Goal: Information Seeking & Learning: Find specific fact

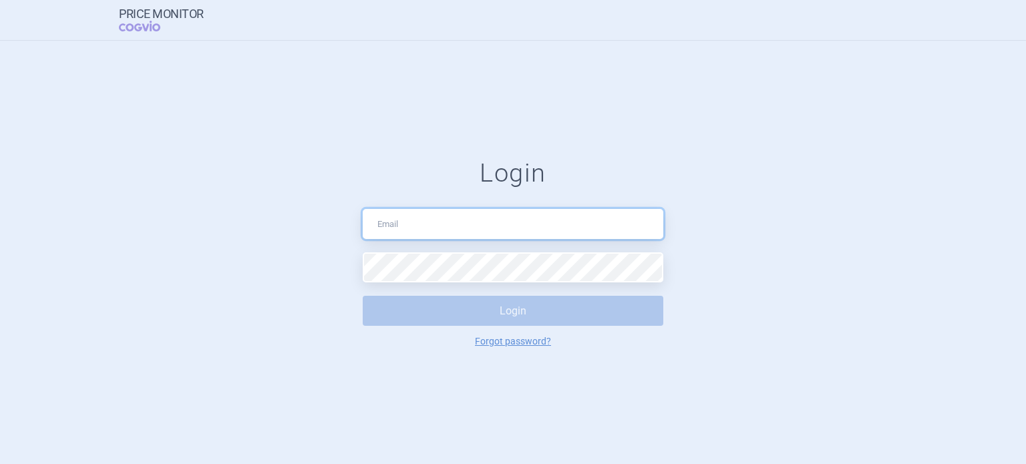
type input "[EMAIL_ADDRESS][DOMAIN_NAME]"
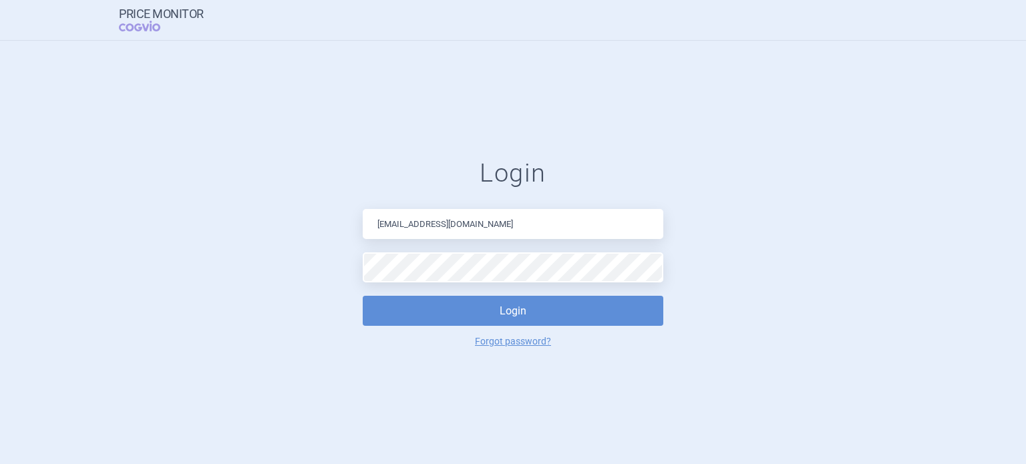
click at [513, 313] on button "Login" at bounding box center [513, 311] width 301 height 30
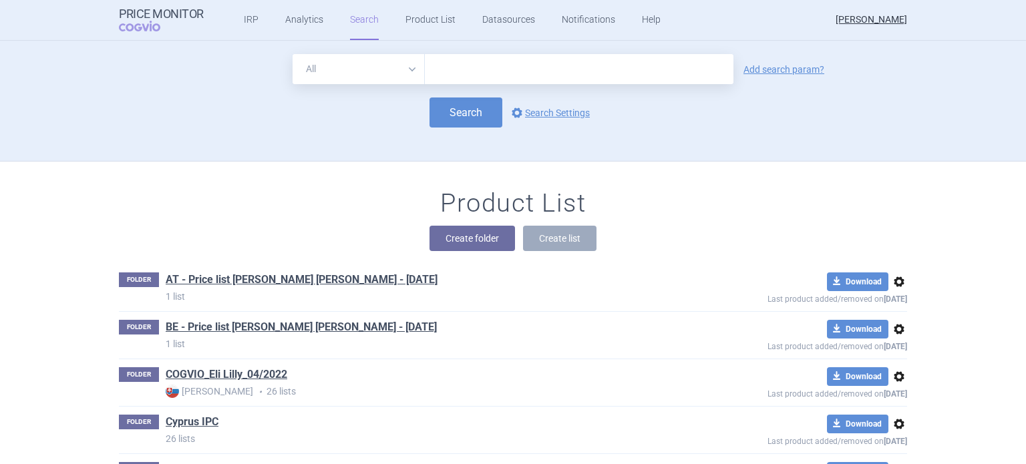
click at [406, 64] on select "All Brand Name ATC Company Active Substance Country Newer than" at bounding box center [359, 69] width 132 height 30
select select "brandName"
click at [293, 54] on select "All Brand Name ATC Company Active Substance Country Newer than" at bounding box center [359, 69] width 132 height 30
click at [785, 72] on link "Add search param?" at bounding box center [784, 69] width 81 height 9
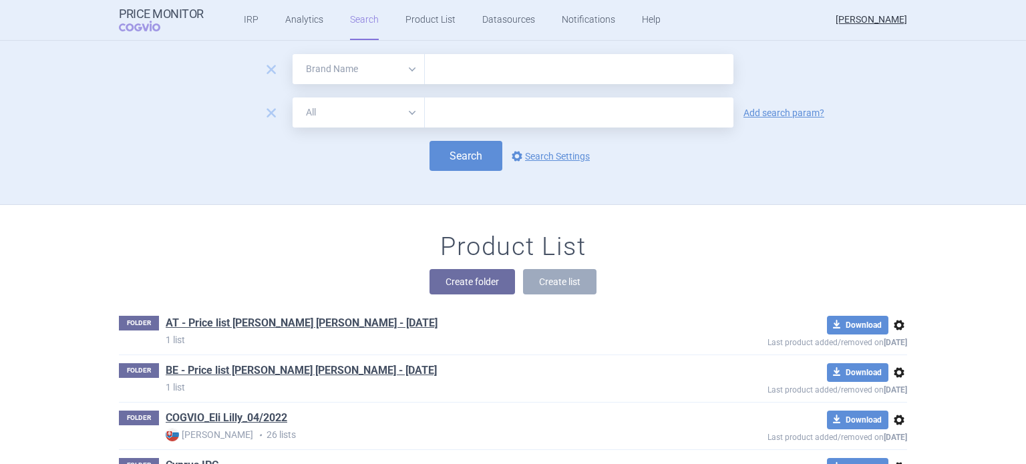
click at [404, 114] on select "All Brand Name ATC Company Active Substance Country Newer than" at bounding box center [359, 113] width 132 height 30
select select "country"
click at [293, 98] on select "All Brand Name ATC Company Active Substance Country Newer than" at bounding box center [359, 113] width 132 height 30
click at [775, 111] on link "Add search param?" at bounding box center [784, 112] width 81 height 9
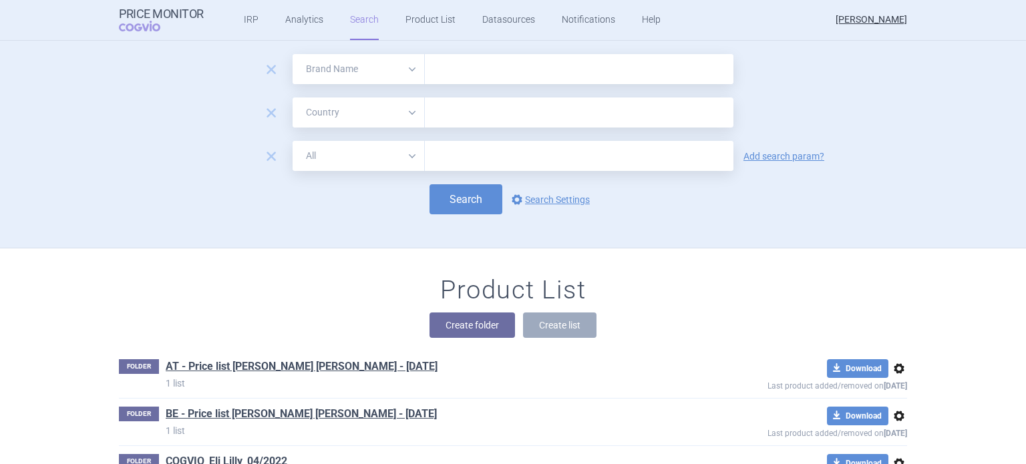
click at [404, 156] on select "All Brand Name ATC Company Active Substance Country Newer than" at bounding box center [359, 156] width 132 height 30
select select "mah"
click at [293, 141] on select "All Brand Name ATC Company Active Substance Country Newer than" at bounding box center [359, 156] width 132 height 30
click at [458, 72] on input "text" at bounding box center [579, 69] width 309 height 30
type input "Jaypirca"
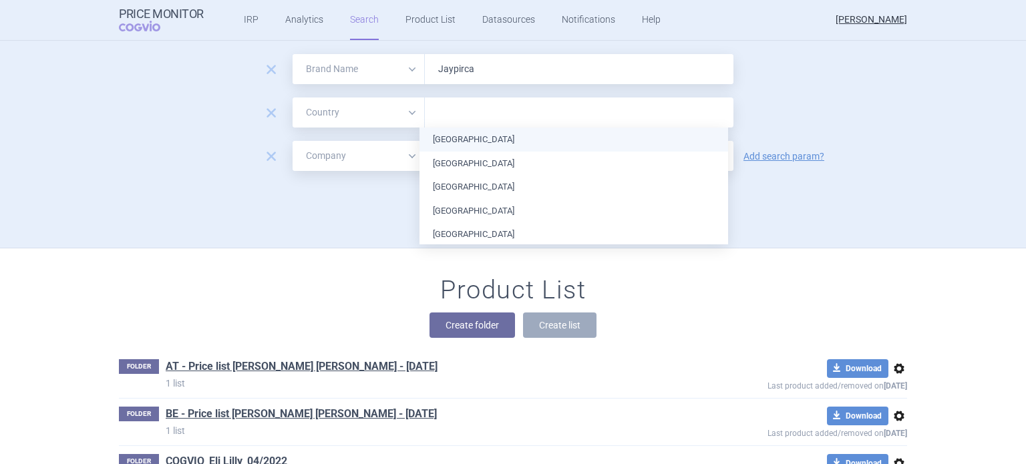
click at [446, 112] on input "text" at bounding box center [579, 112] width 295 height 17
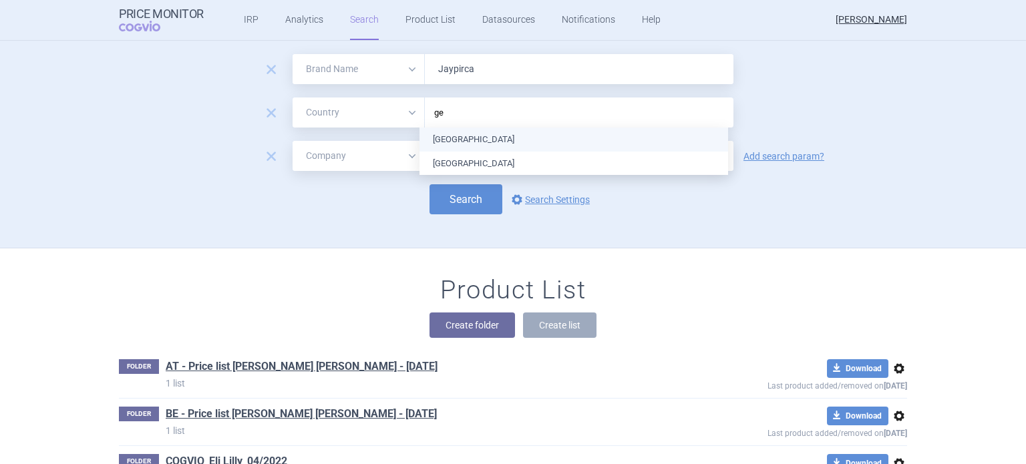
type input "ger"
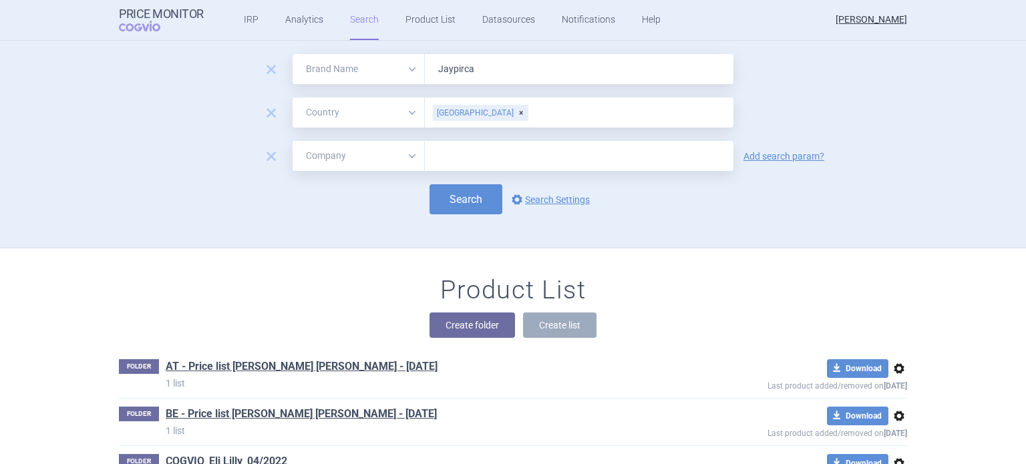
click at [806, 182] on form "remove All Brand Name ATC Company Active Substance Country Newer than Jaypirca …" at bounding box center [513, 134] width 788 height 160
click at [470, 151] on input "text" at bounding box center [579, 156] width 309 height 30
type input "Lilly"
click at [473, 200] on button "Search" at bounding box center [466, 199] width 73 height 30
select select "brandName"
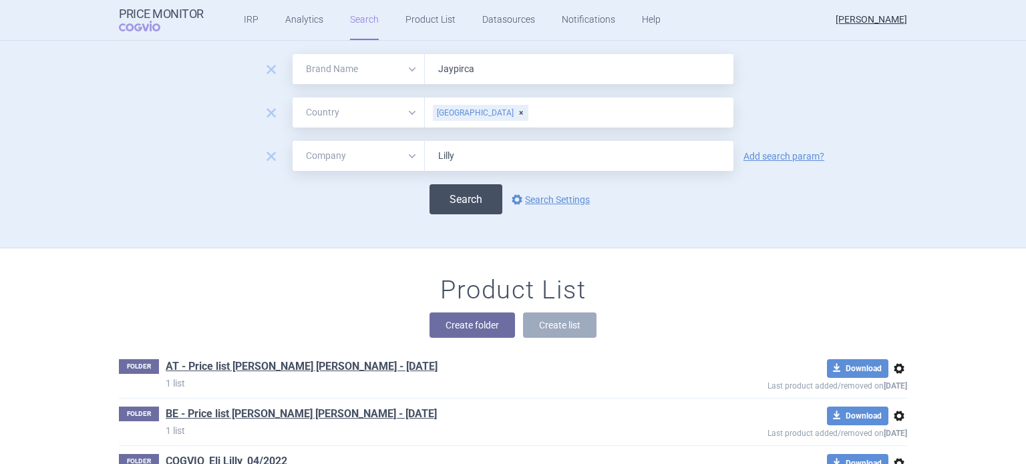
select select "country"
select select "mah"
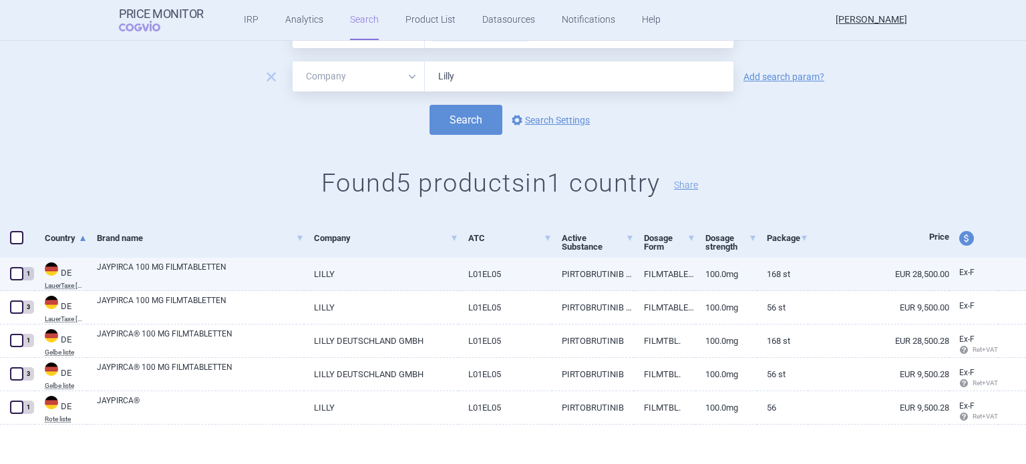
scroll to position [110, 0]
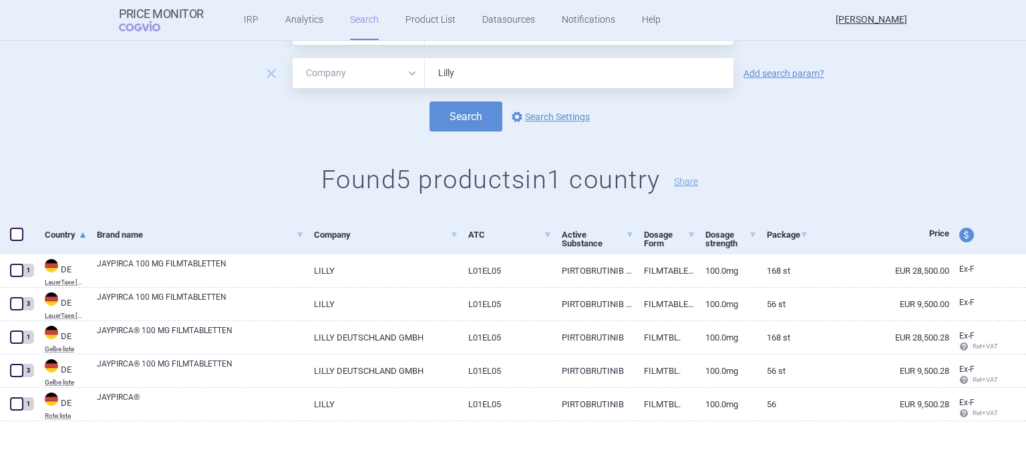
click at [959, 237] on span "price and currency" at bounding box center [966, 235] width 15 height 15
select select "ex-factory"
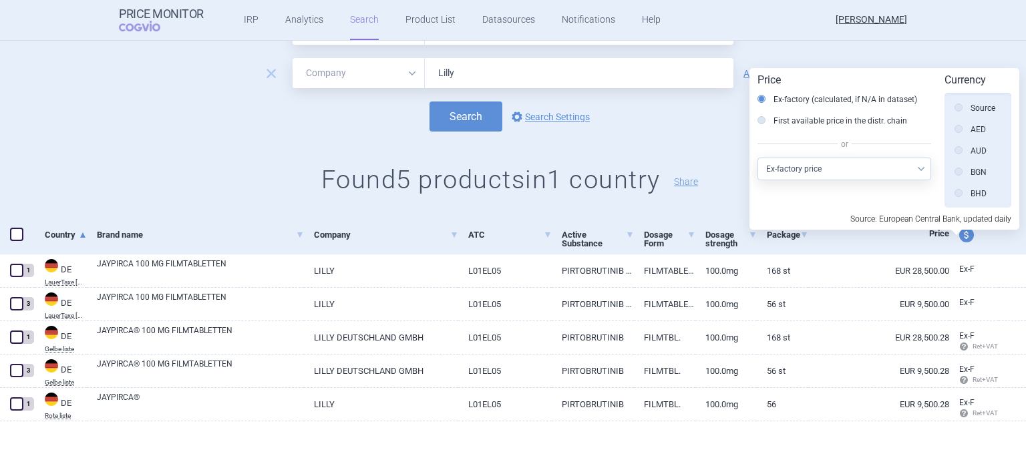
scroll to position [301, 0]
click at [775, 120] on label "First available price in the distr. chain" at bounding box center [833, 120] width 150 height 13
click at [772, 120] on input "First available price in the distr. chain" at bounding box center [764, 121] width 13 height 13
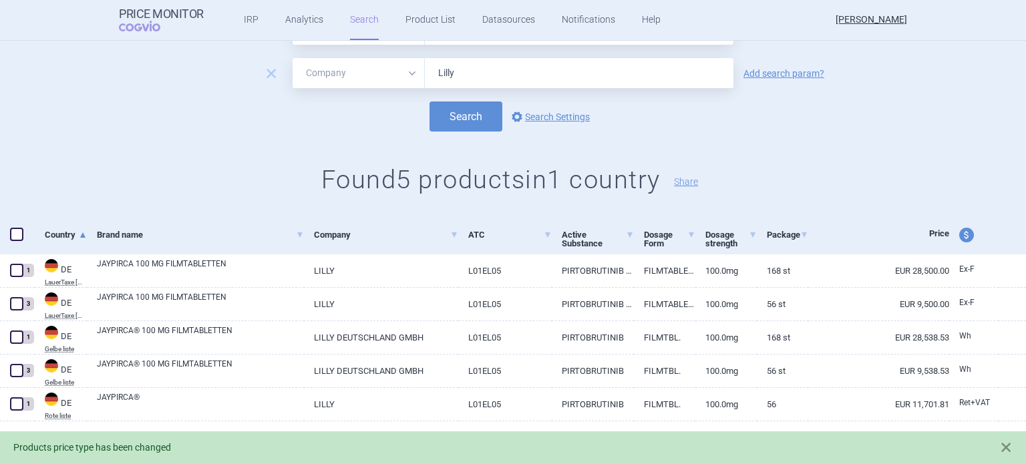
click at [959, 235] on span "price and currency" at bounding box center [966, 235] width 15 height 15
select select "ex-factory"
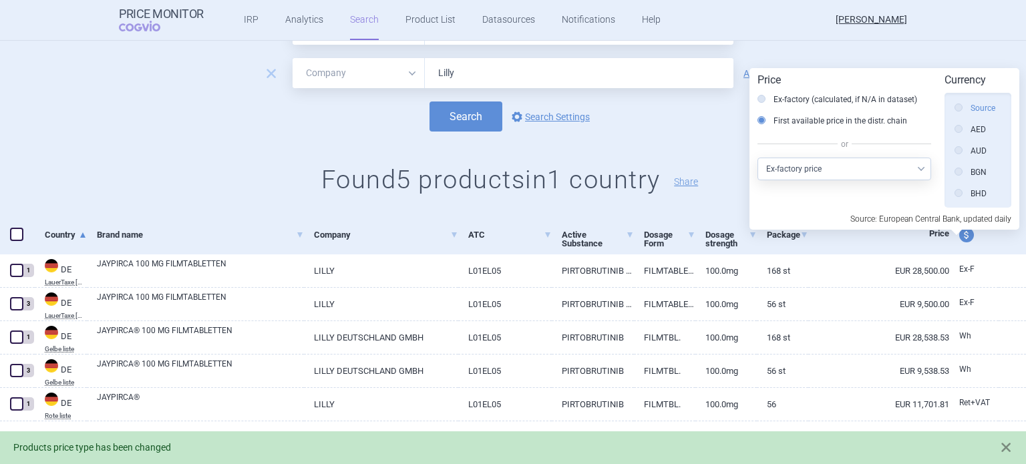
click at [985, 107] on label "Source" at bounding box center [975, 108] width 41 height 13
click at [969, 107] on input "Source" at bounding box center [961, 108] width 13 height 13
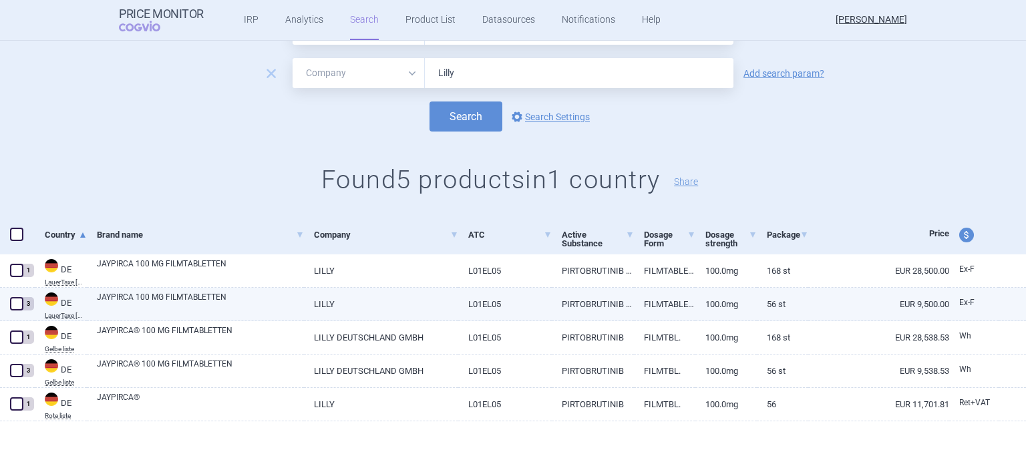
click at [762, 300] on link "56 St" at bounding box center [782, 304] width 51 height 33
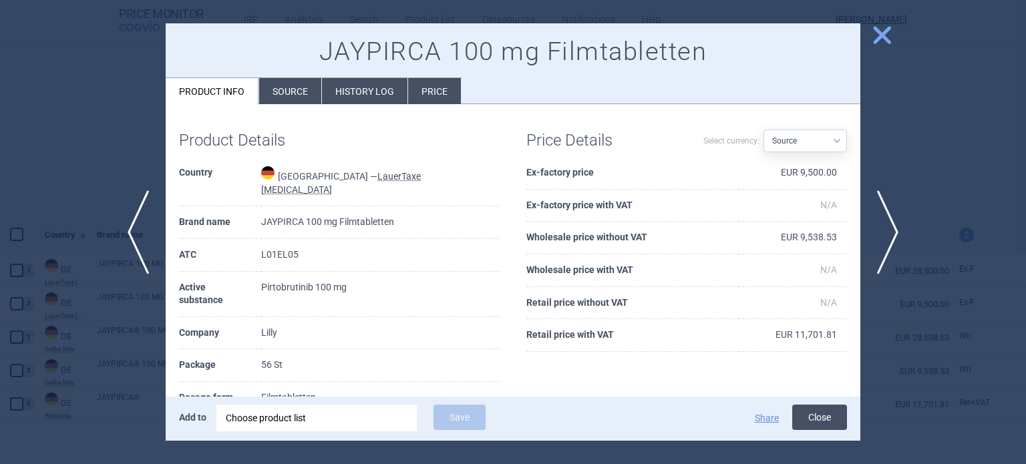
click at [822, 416] on button "Close" at bounding box center [819, 417] width 55 height 25
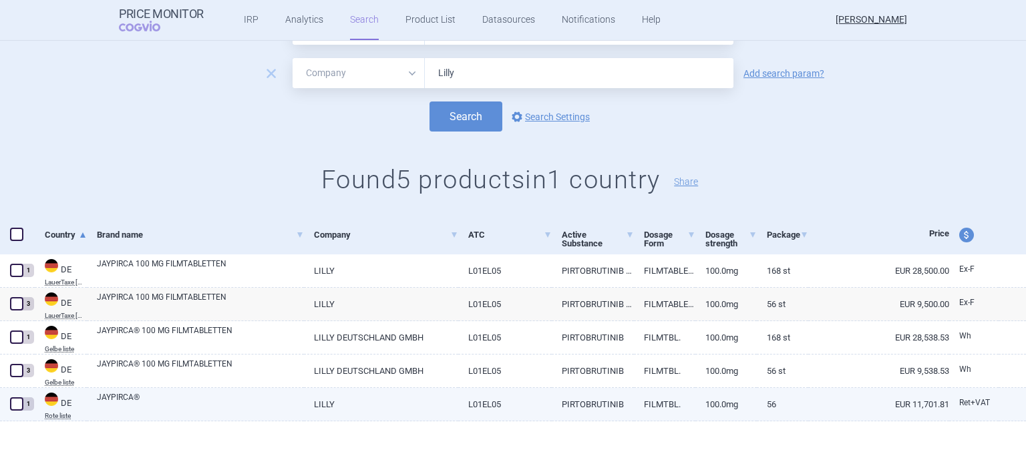
click at [720, 404] on link "100.0mg" at bounding box center [726, 404] width 61 height 33
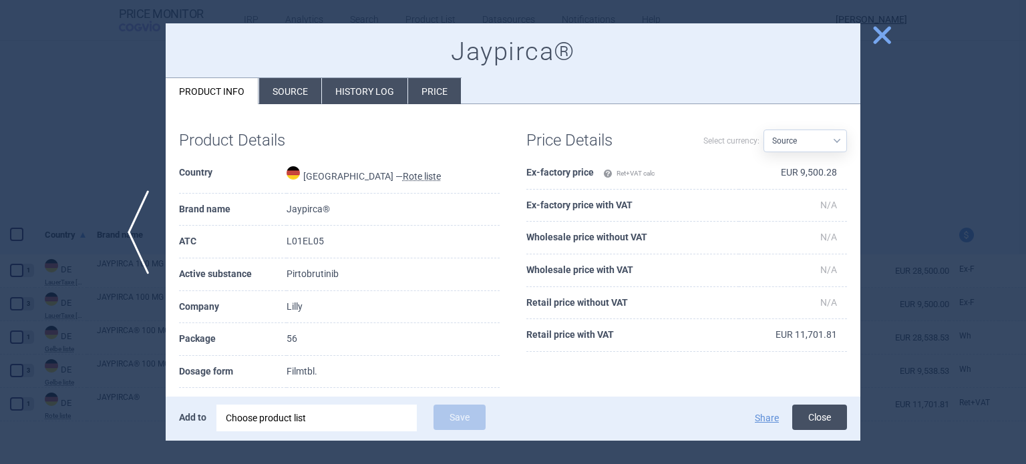
click at [823, 415] on button "Close" at bounding box center [819, 417] width 55 height 25
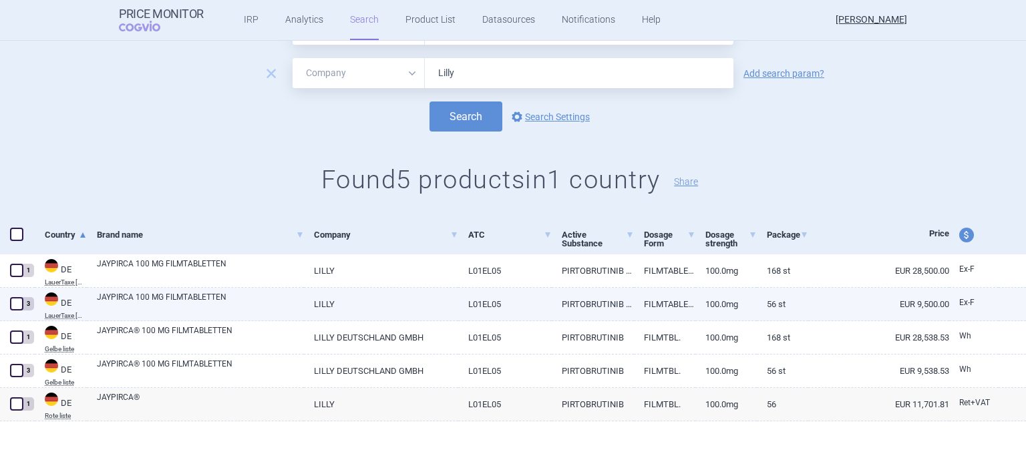
click at [775, 304] on link "56 St" at bounding box center [782, 304] width 51 height 33
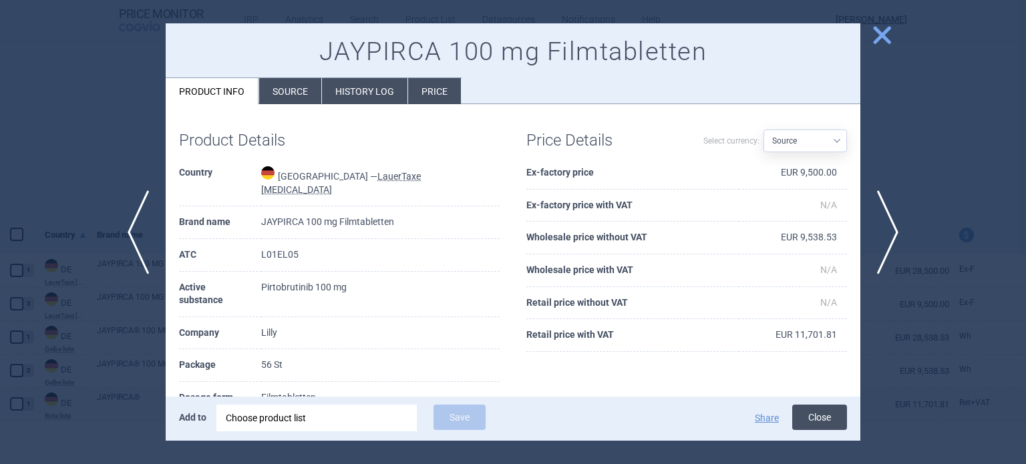
click at [824, 422] on button "Close" at bounding box center [819, 417] width 55 height 25
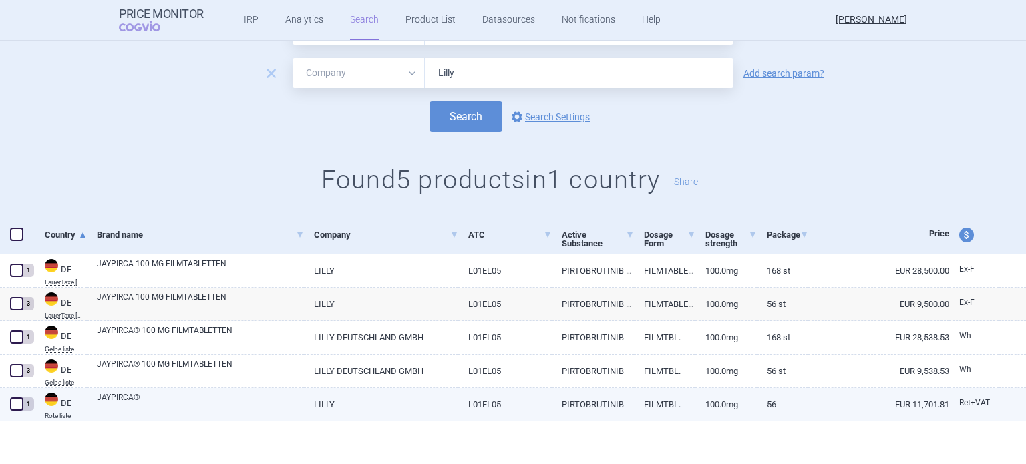
click at [148, 398] on link "JAYPIRCA®" at bounding box center [200, 404] width 207 height 24
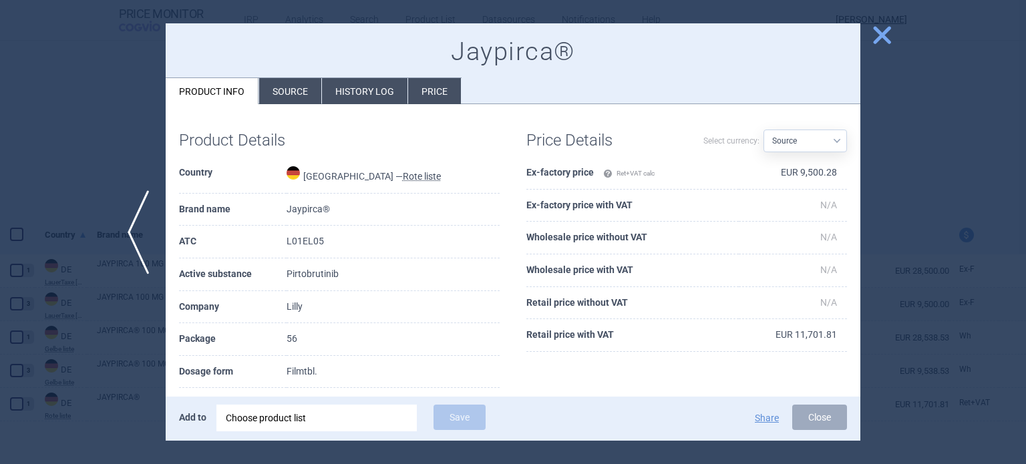
click at [294, 97] on li "Source" at bounding box center [290, 91] width 62 height 26
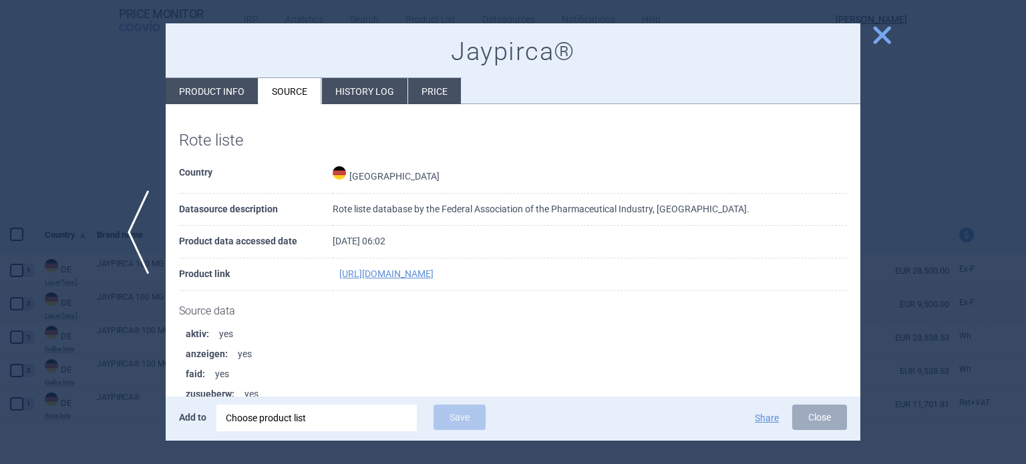
drag, startPoint x: 554, startPoint y: 275, endPoint x: 331, endPoint y: 272, distance: 222.5
click at [333, 272] on td "[URL][DOMAIN_NAME]" at bounding box center [590, 275] width 514 height 33
copy link "[URL][DOMAIN_NAME]"
click at [361, 87] on li "History log" at bounding box center [365, 91] width 86 height 26
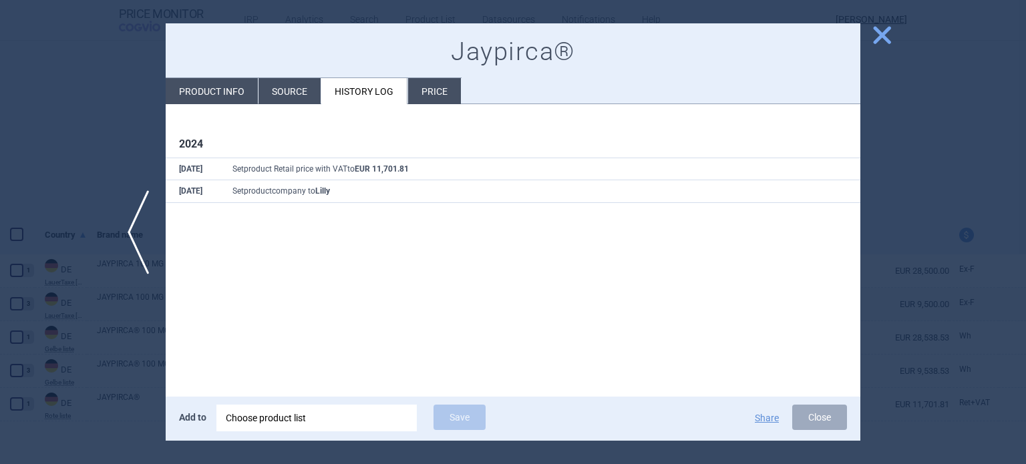
click at [223, 99] on li "Product info" at bounding box center [212, 91] width 92 height 26
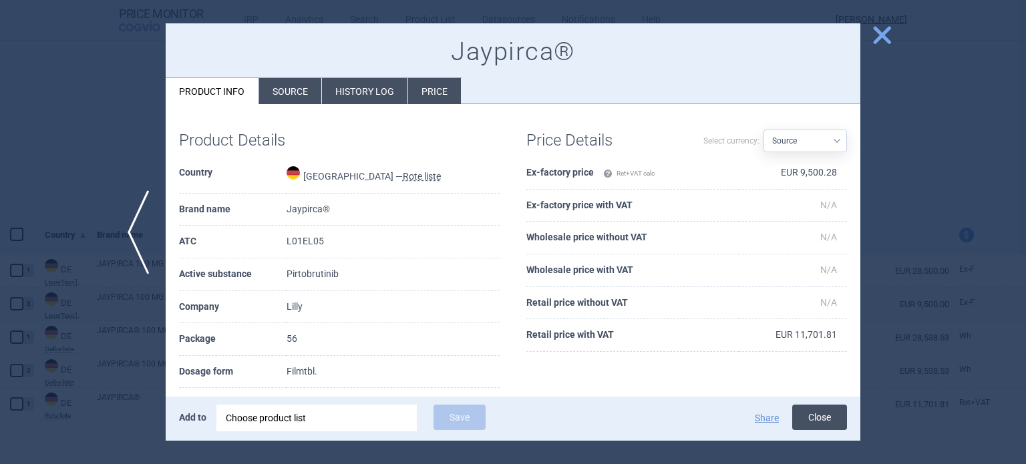
click at [816, 416] on button "Close" at bounding box center [819, 417] width 55 height 25
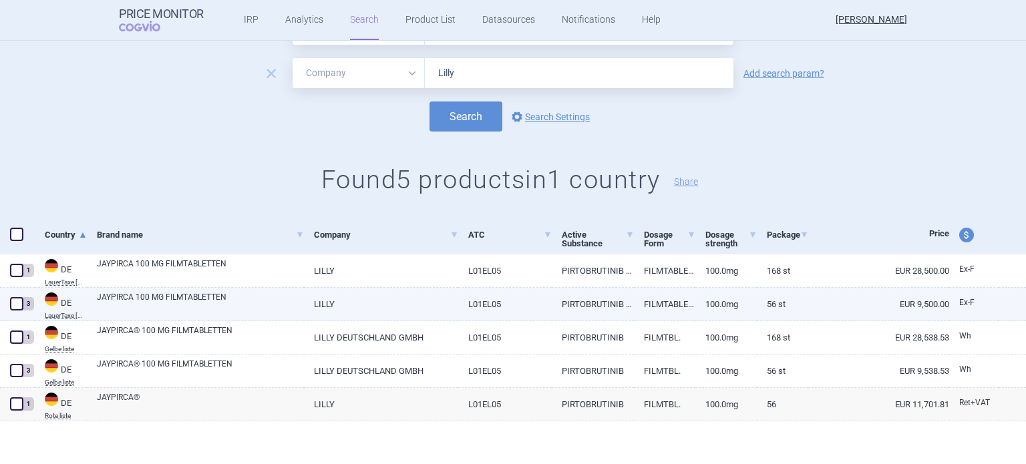
click at [709, 303] on link "100.0mg" at bounding box center [726, 304] width 61 height 33
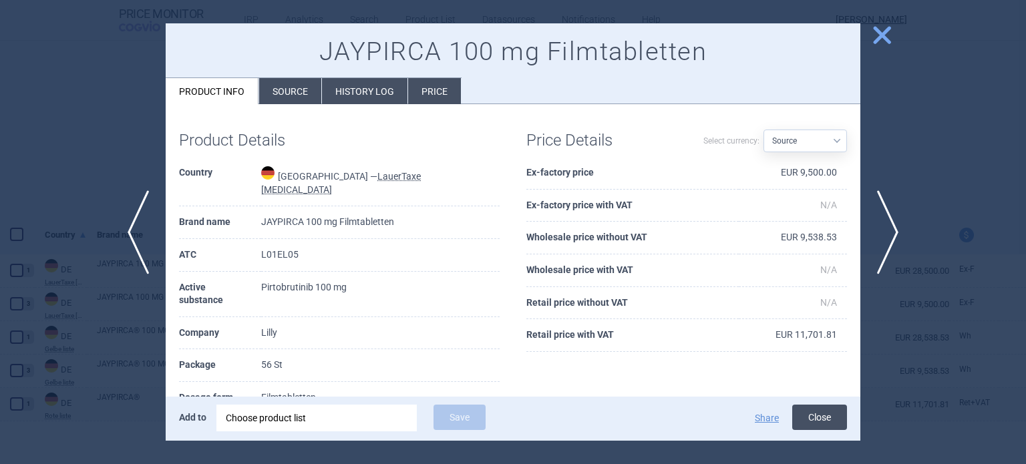
click at [820, 417] on button "Close" at bounding box center [819, 417] width 55 height 25
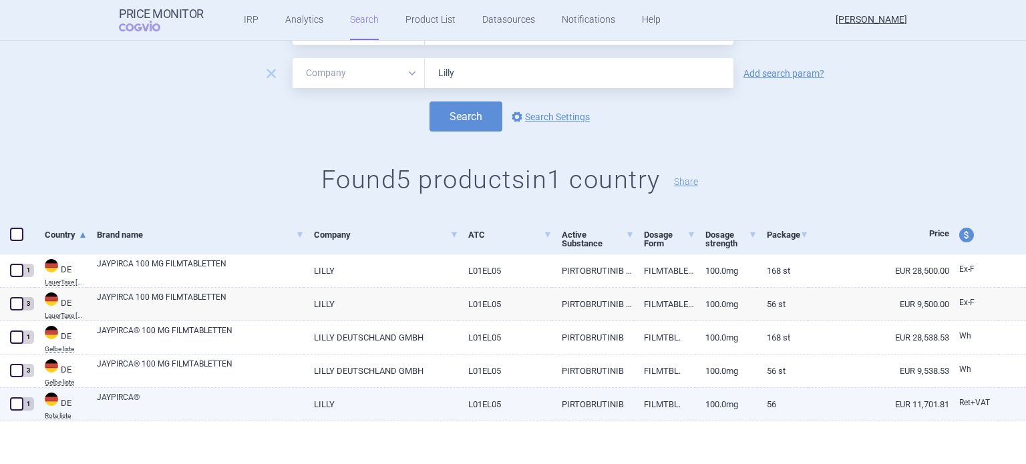
click at [741, 407] on link "100.0mg" at bounding box center [726, 404] width 61 height 33
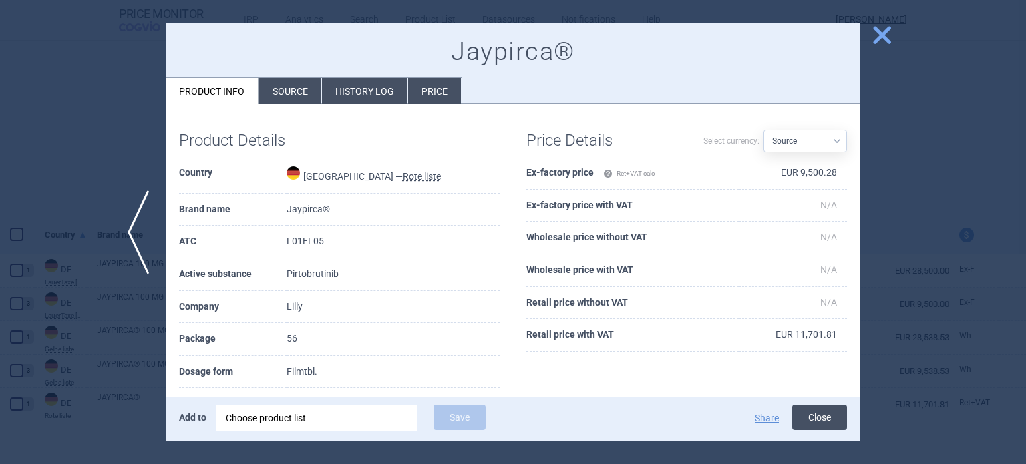
click at [831, 414] on button "Close" at bounding box center [819, 417] width 55 height 25
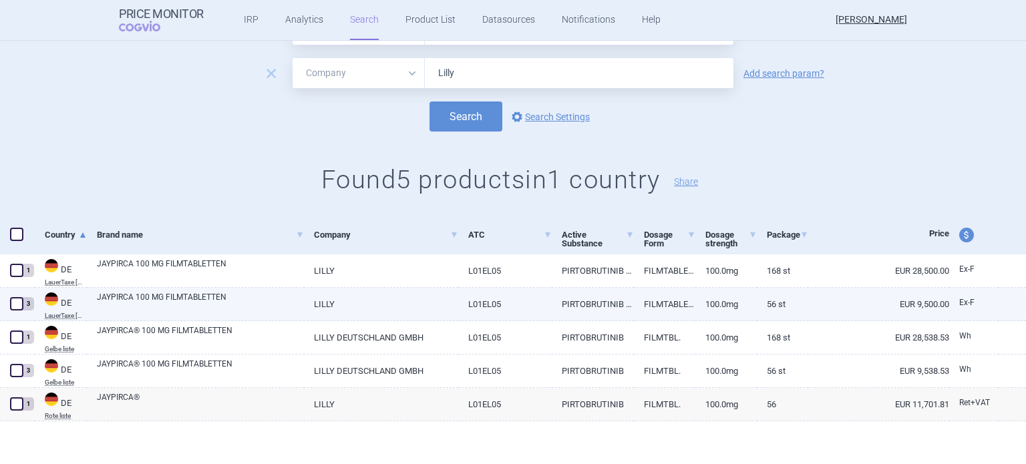
click at [777, 304] on link "56 St" at bounding box center [782, 304] width 51 height 33
